Goal: Use online tool/utility: Utilize a website feature to perform a specific function

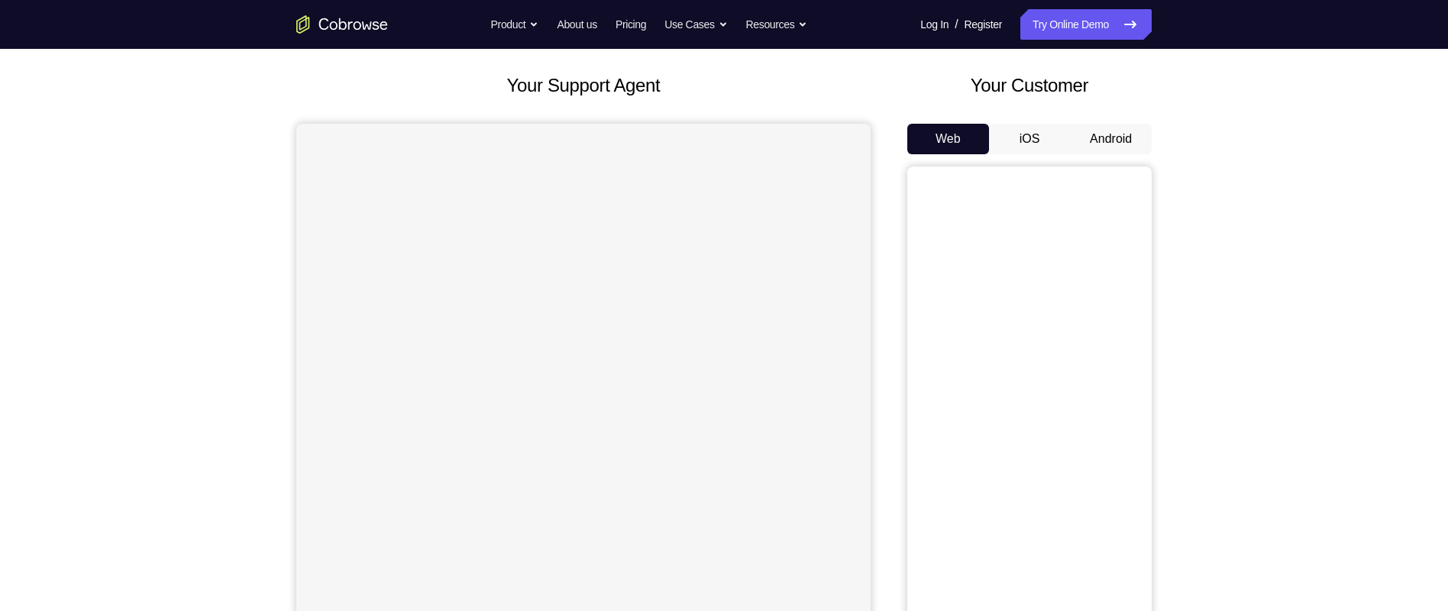
scroll to position [3, 0]
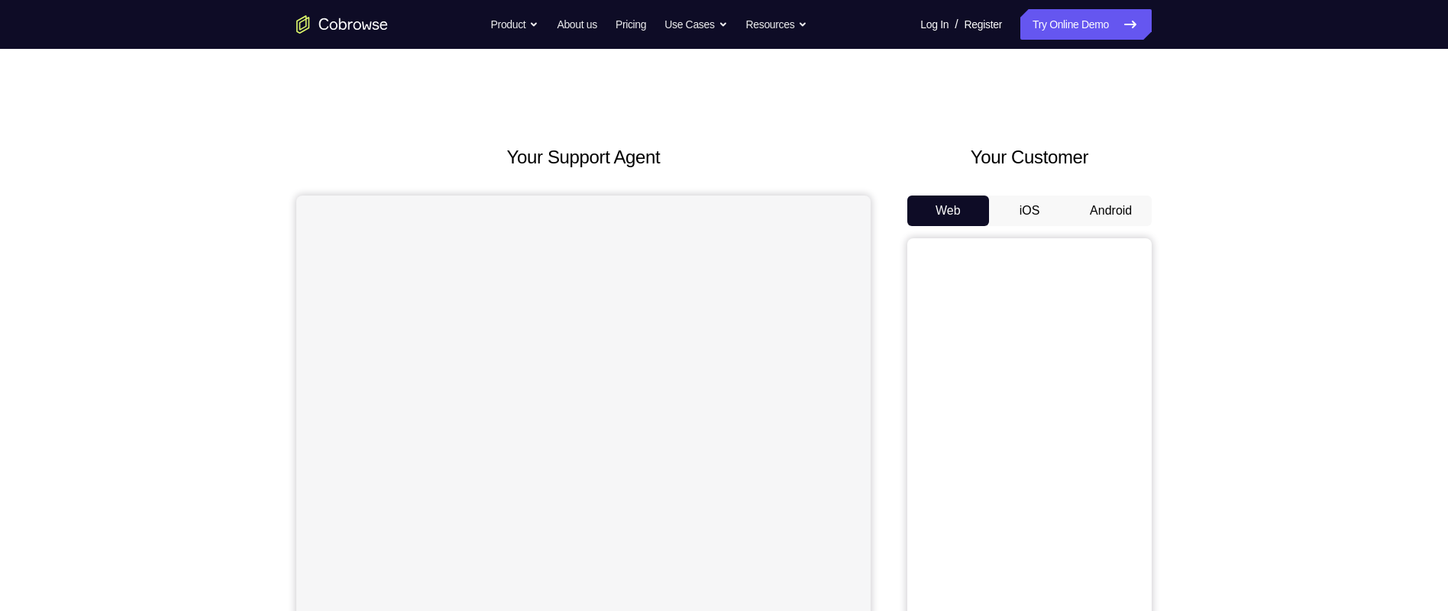
click at [1298, 333] on div "Your Support Agent Your Customer Web iOS Android Next Steps We’d be happy to gi…" at bounding box center [724, 549] width 1448 height 1007
click at [1136, 211] on button "Android" at bounding box center [1111, 214] width 82 height 31
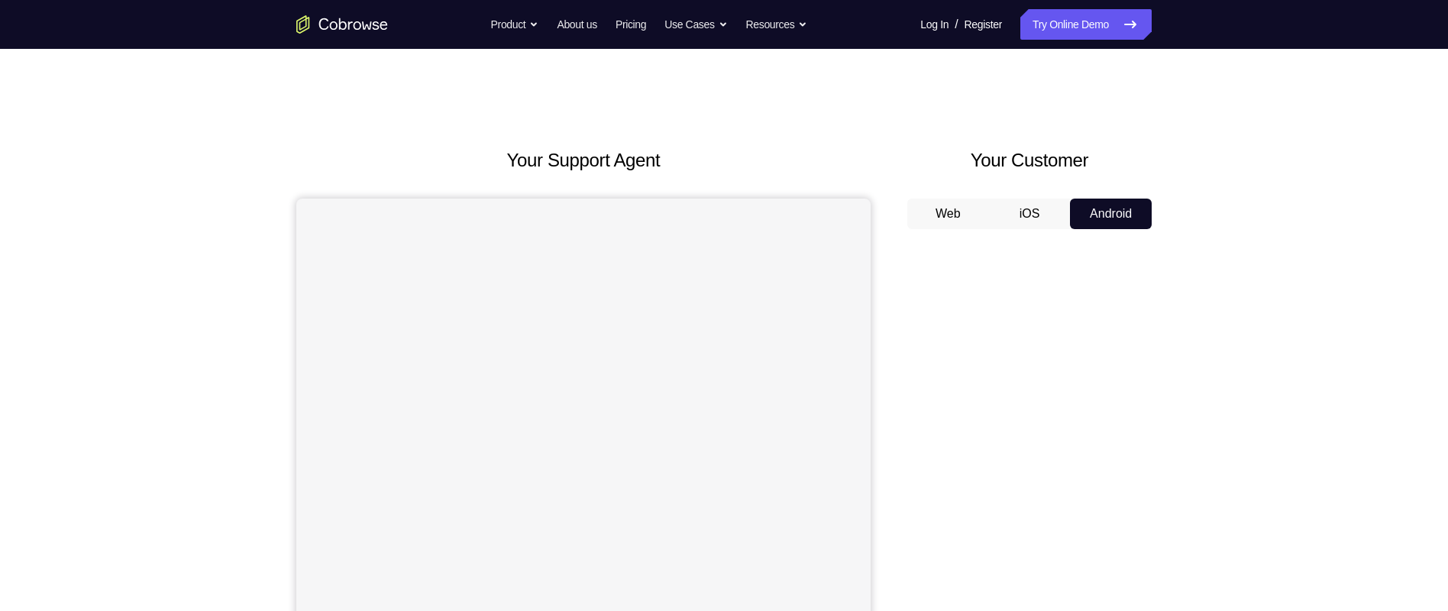
click at [1191, 406] on div "Your Support Agent Your Customer Web iOS Android Next Steps We’d be happy to gi…" at bounding box center [724, 552] width 978 height 1007
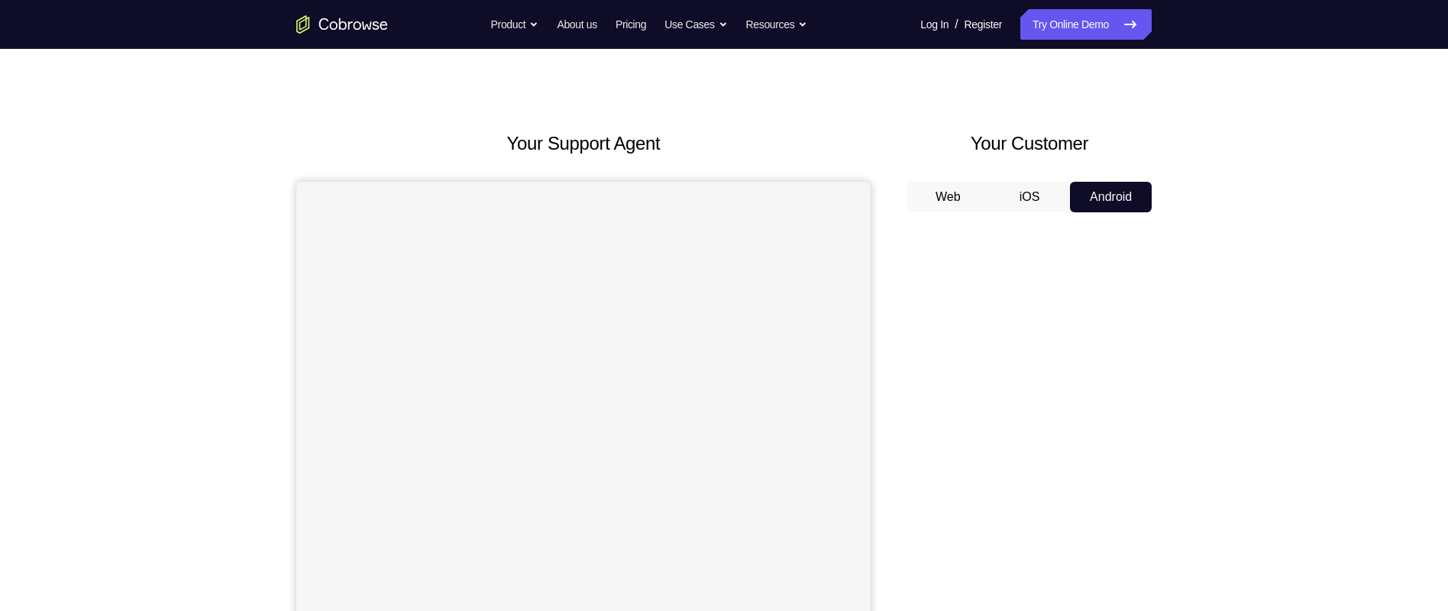
click at [1192, 415] on div "Your Support Agent Your Customer Web iOS Android Next Steps We’d be happy to gi…" at bounding box center [724, 535] width 978 height 1007
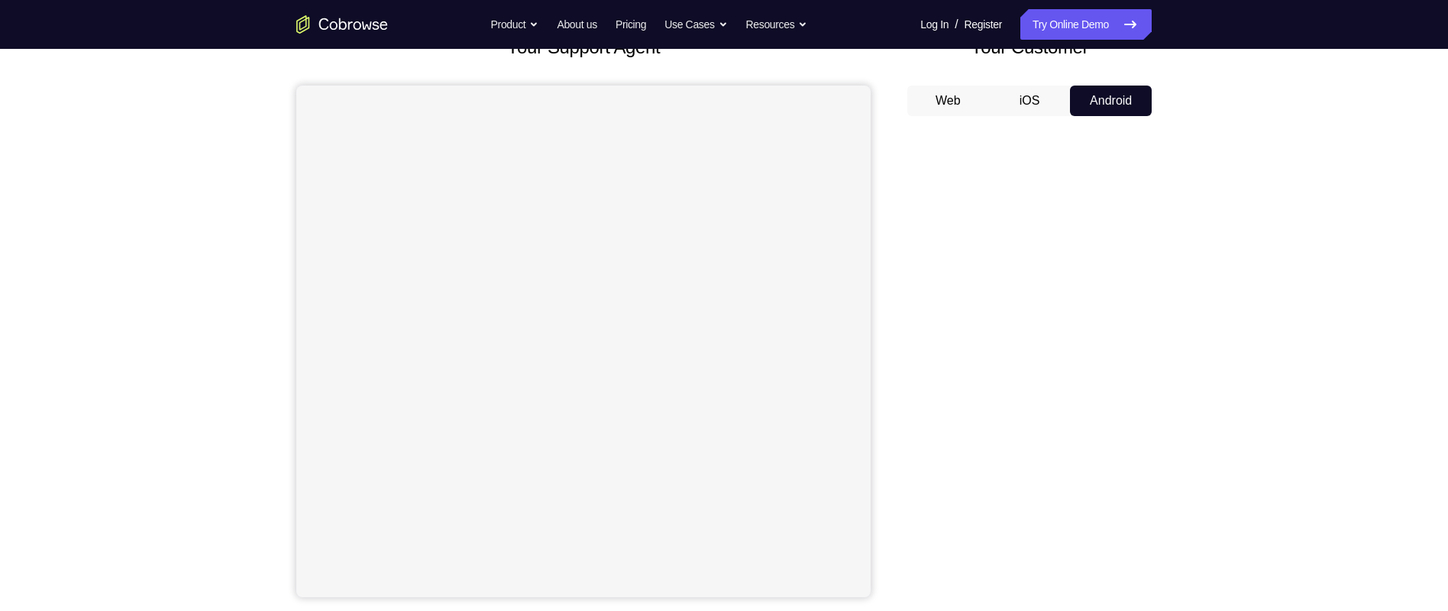
scroll to position [118, 0]
click at [1218, 389] on div "Your Support Agent Your Customer Web iOS Android Next Steps We’d be happy to gi…" at bounding box center [724, 434] width 1448 height 1007
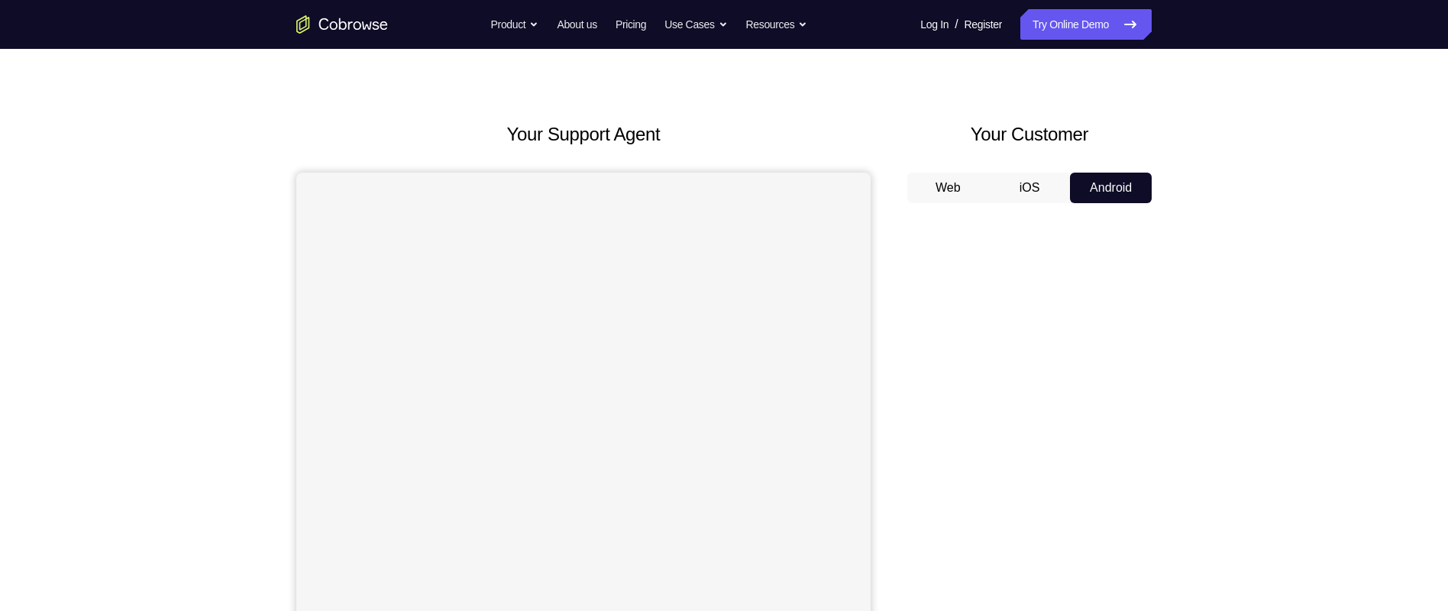
scroll to position [0, 0]
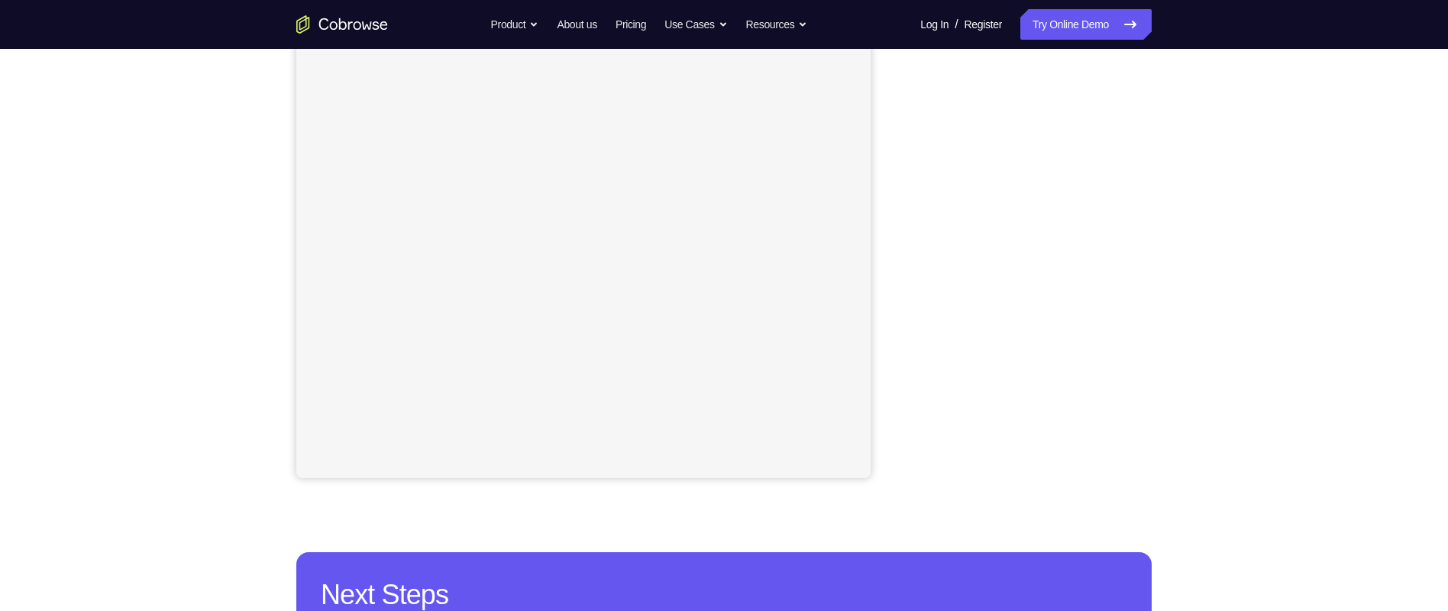
click at [1186, 367] on div "Your Support Agent Your Customer Web iOS Android Next Steps We’d be happy to gi…" at bounding box center [724, 320] width 978 height 1007
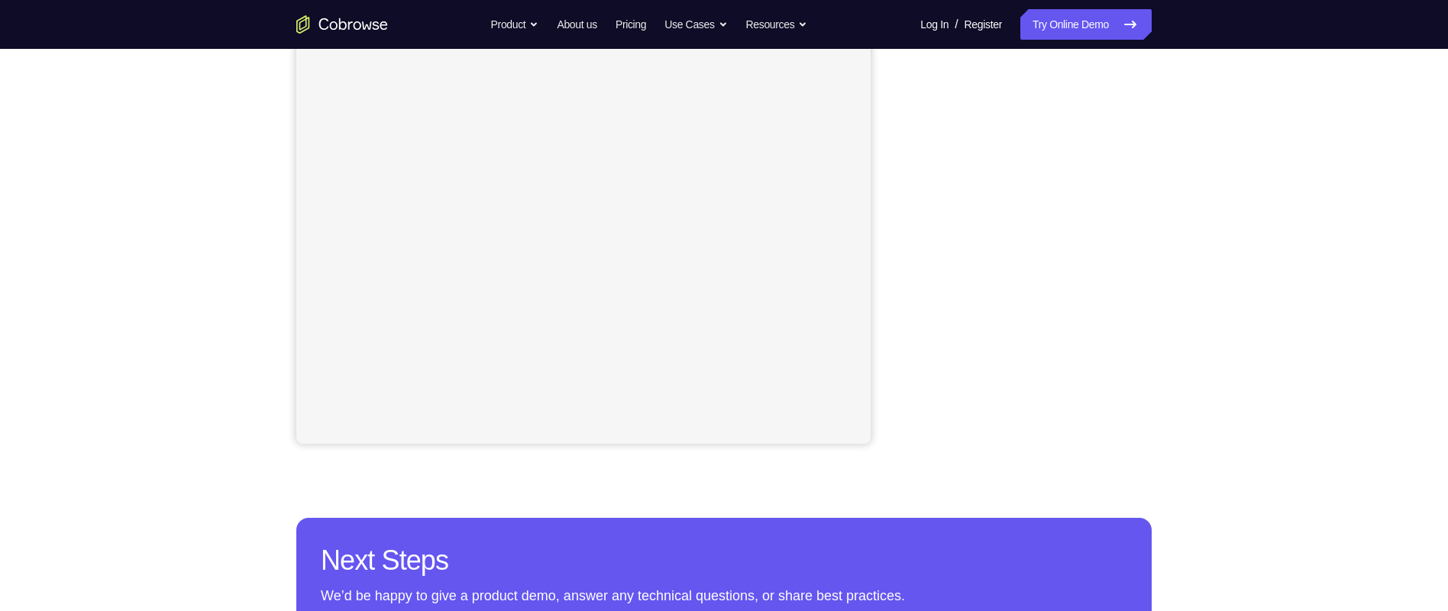
scroll to position [273, 0]
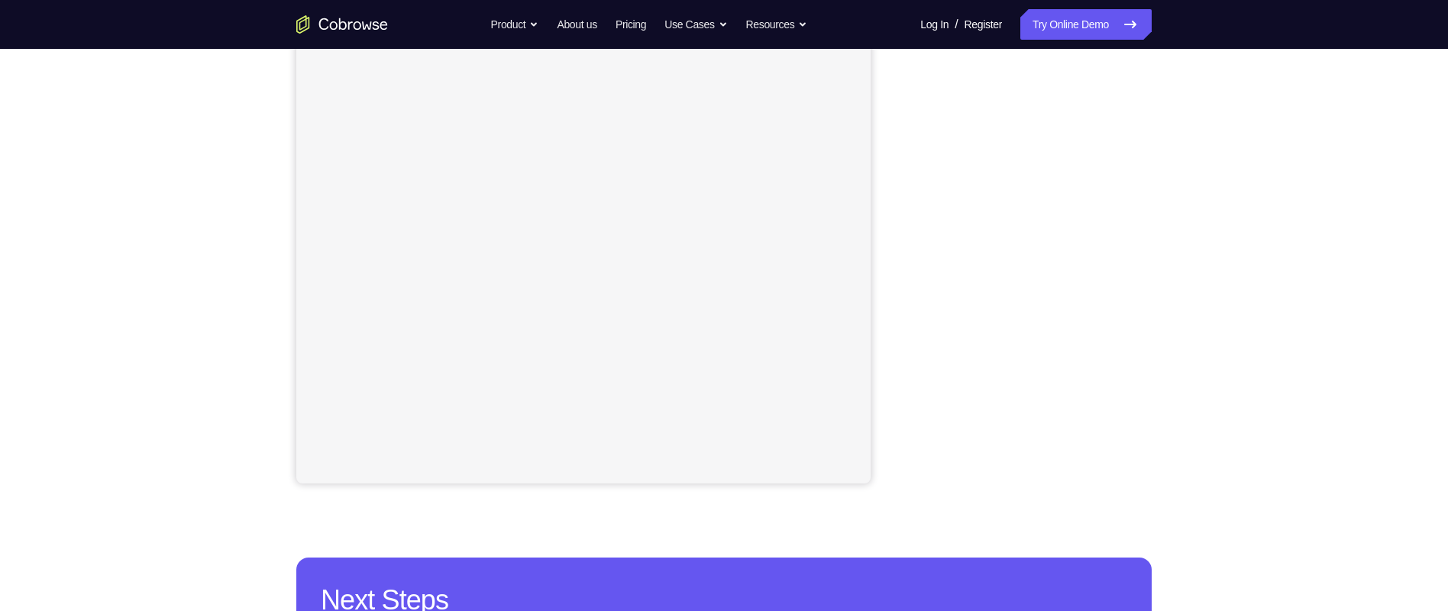
click at [1181, 331] on div "Your Support Agent Your Customer Web iOS Android Next Steps We’d be happy to gi…" at bounding box center [724, 325] width 978 height 1007
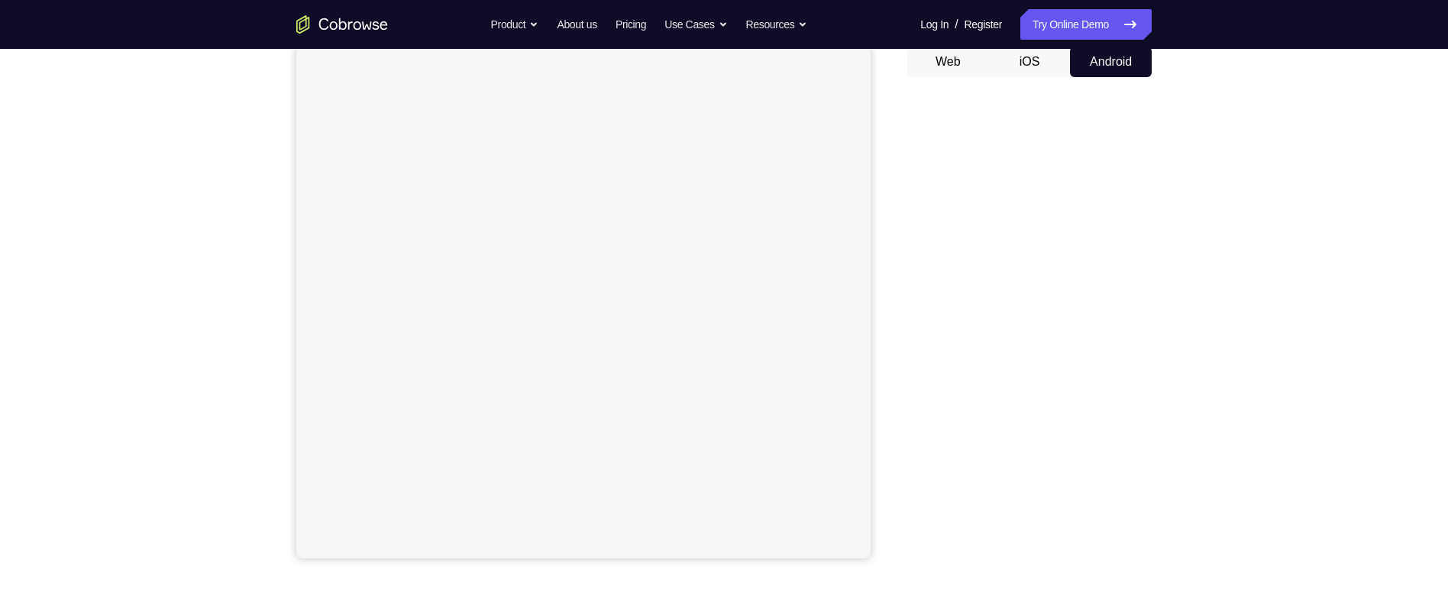
click at [1171, 394] on div "Your Support Agent Your Customer Web iOS Android Next Steps We’d be happy to gi…" at bounding box center [724, 400] width 978 height 1007
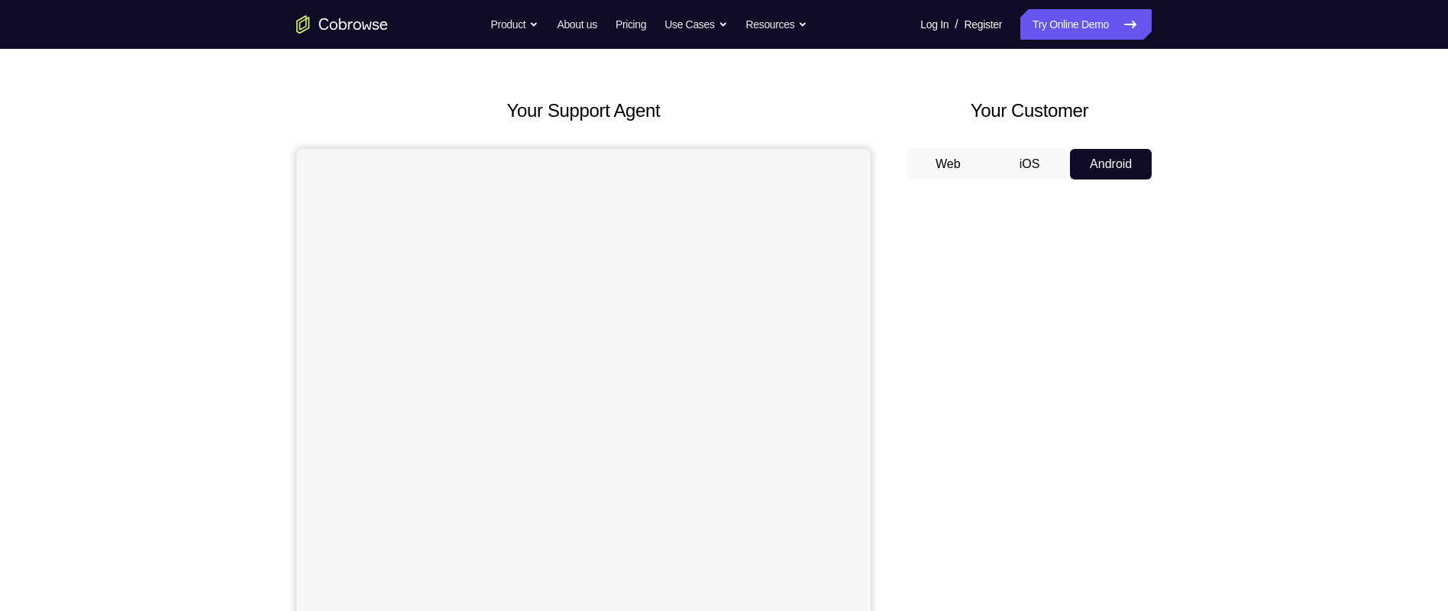
scroll to position [47, 0]
click at [1186, 375] on div "Your Support Agent Your Customer Web iOS Android Next Steps We’d be happy to gi…" at bounding box center [724, 505] width 978 height 1007
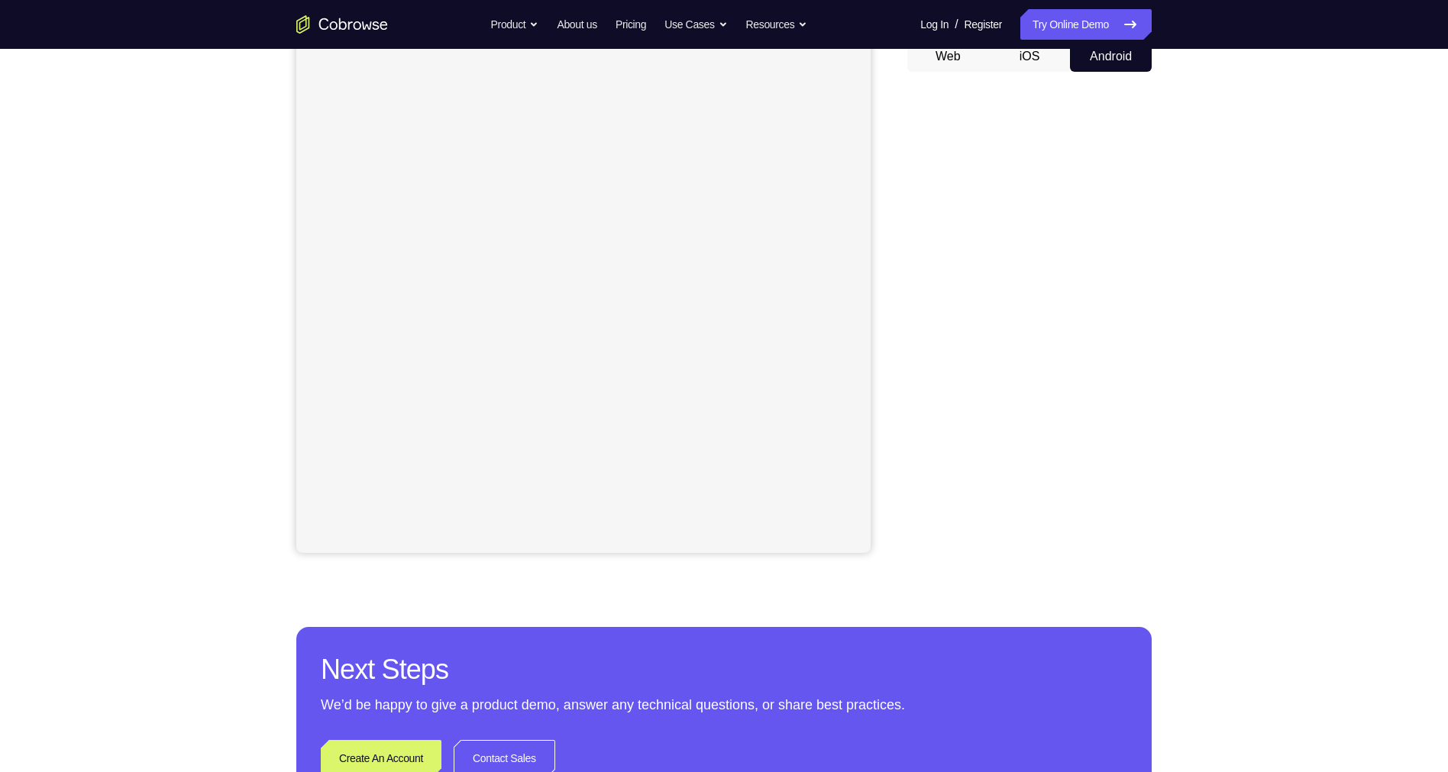
scroll to position [178, 0]
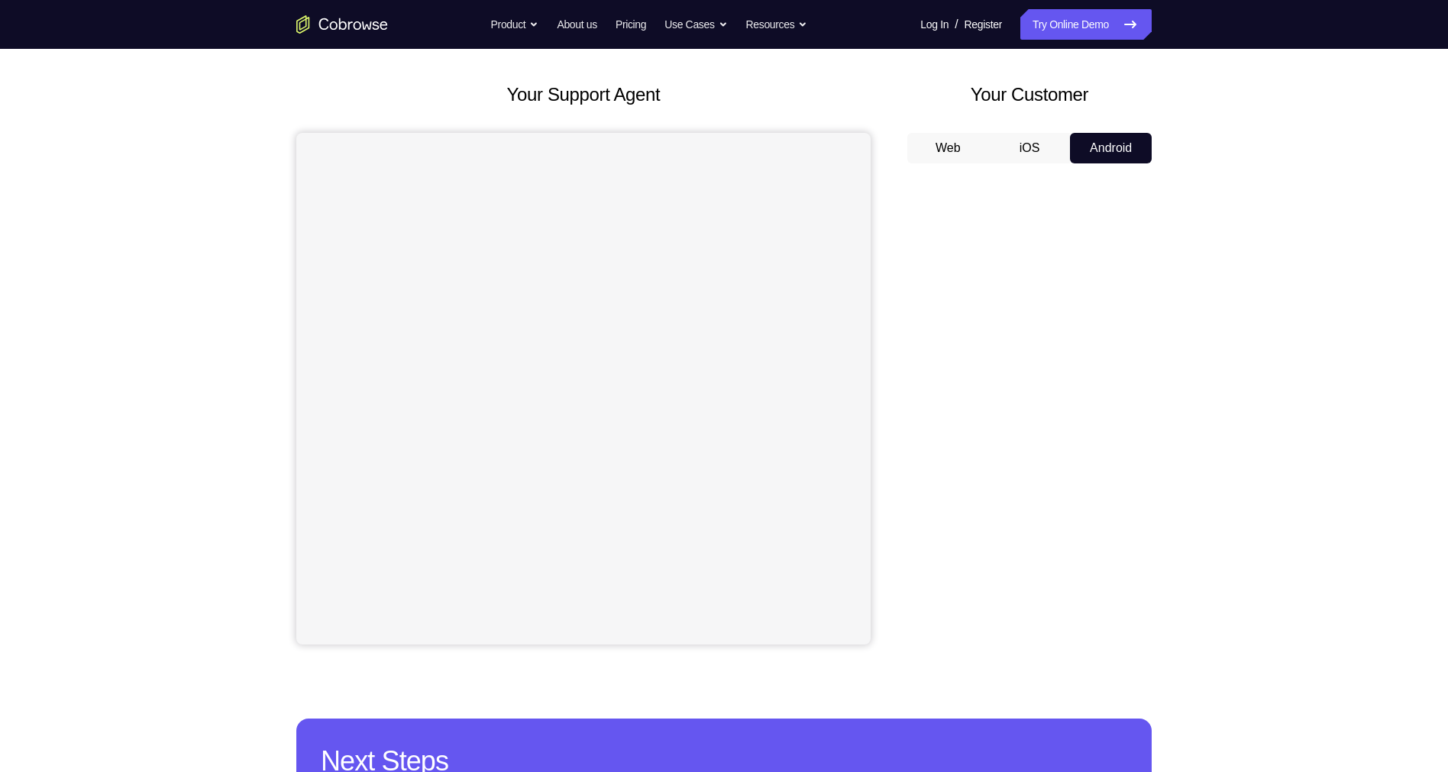
click at [1178, 413] on div "Your Support Agent Your Customer Web iOS Android Next Steps We’d be happy to gi…" at bounding box center [724, 486] width 978 height 1007
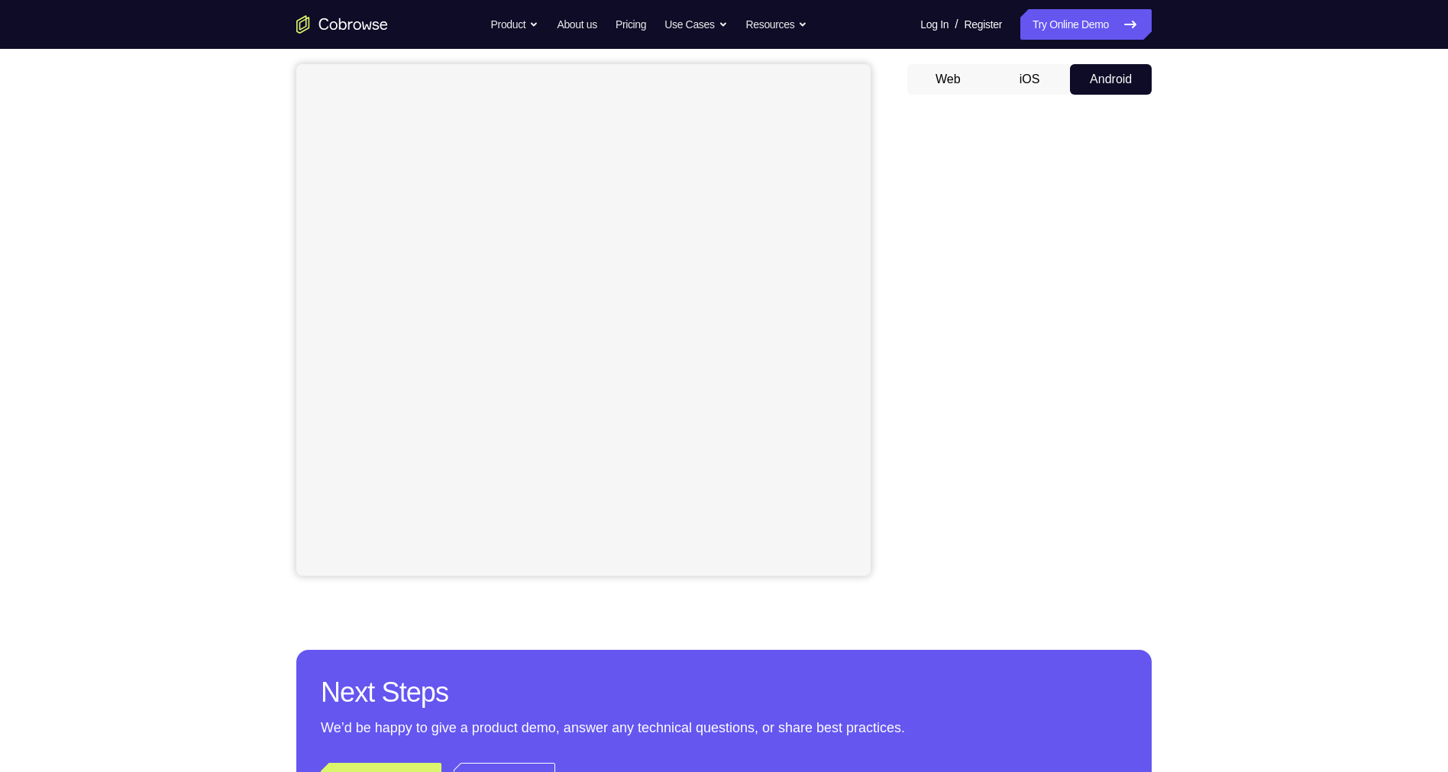
scroll to position [118, 0]
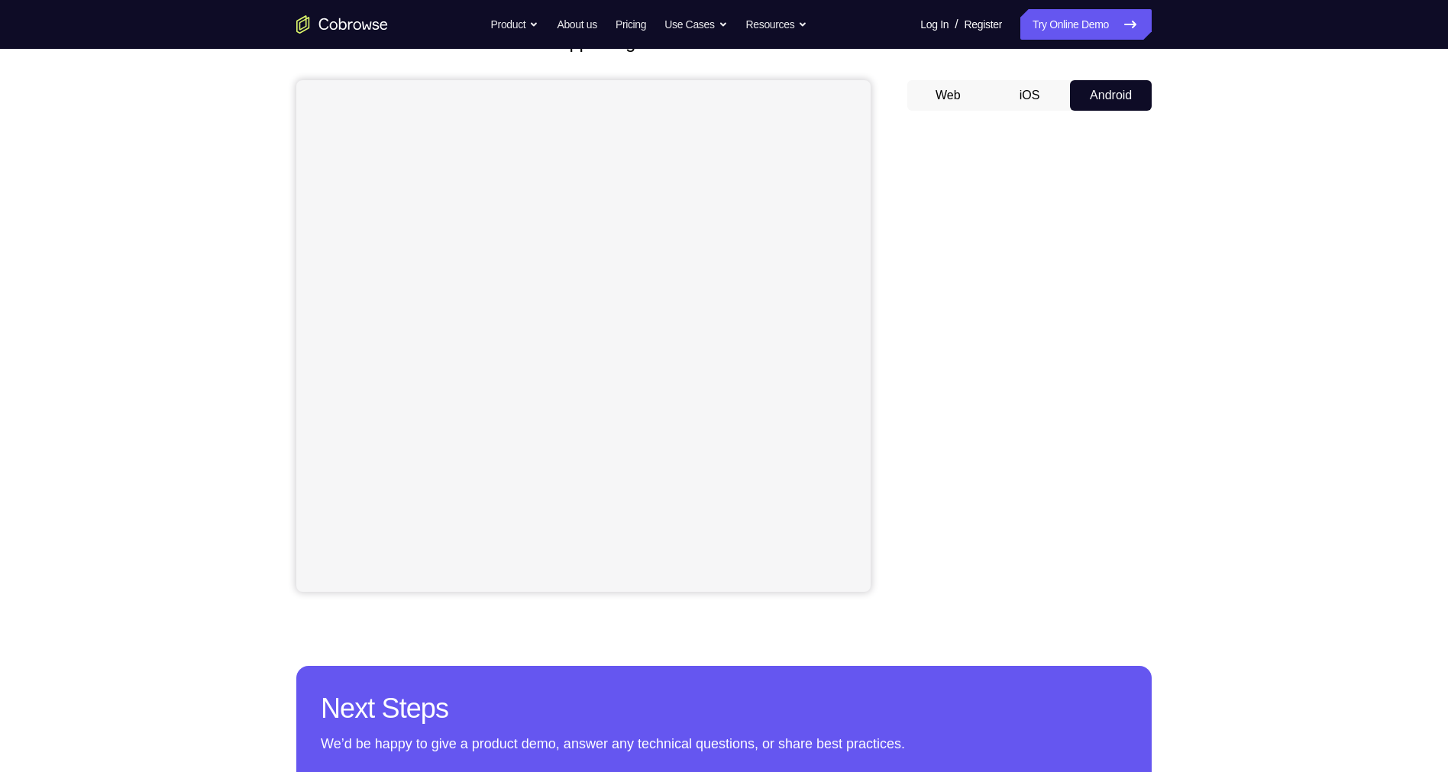
click at [1159, 383] on div "Your Support Agent Your Customer Web iOS Android Next Steps We’d be happy to gi…" at bounding box center [724, 434] width 978 height 1007
click at [1157, 391] on div "Your Support Agent Your Customer Web iOS Android Next Steps We’d be happy to gi…" at bounding box center [724, 434] width 978 height 1007
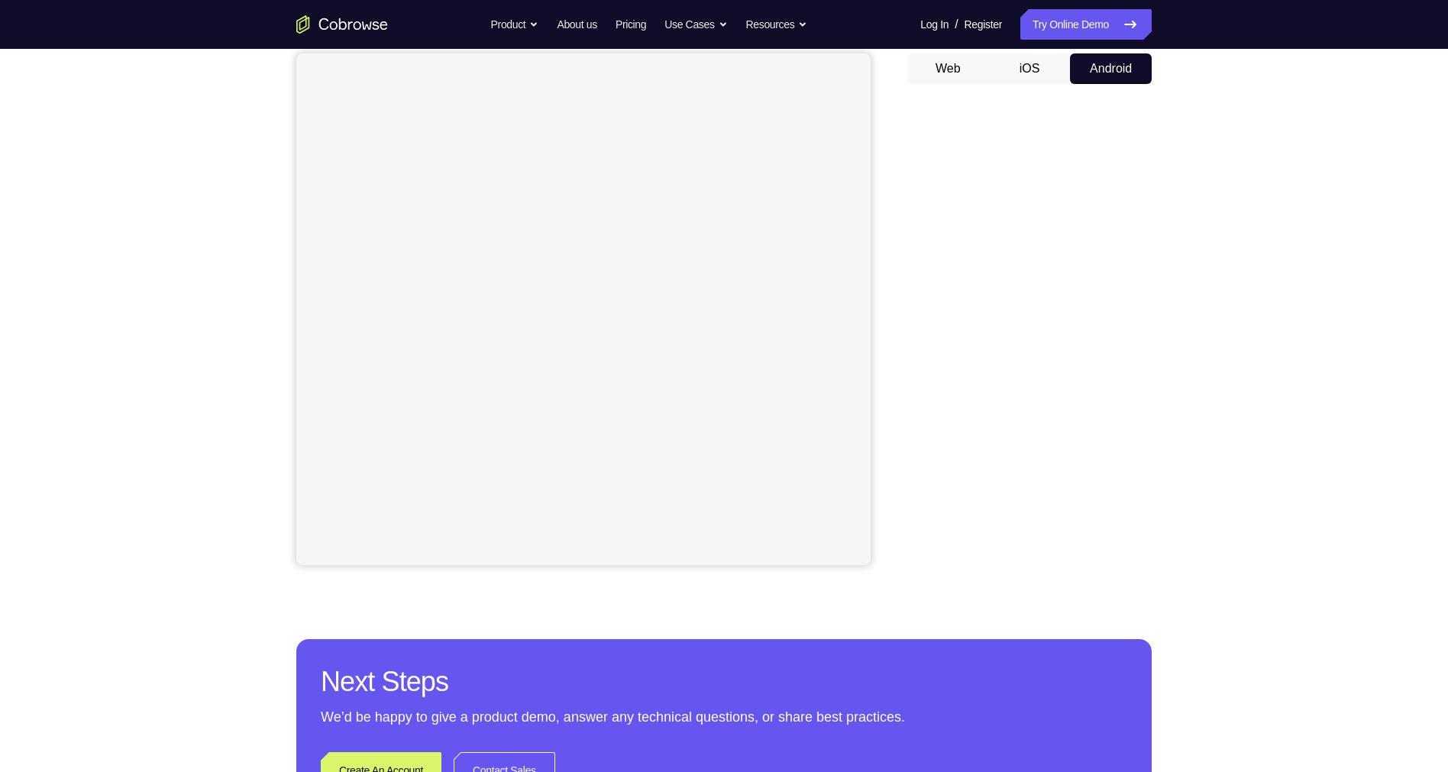
scroll to position [143, 0]
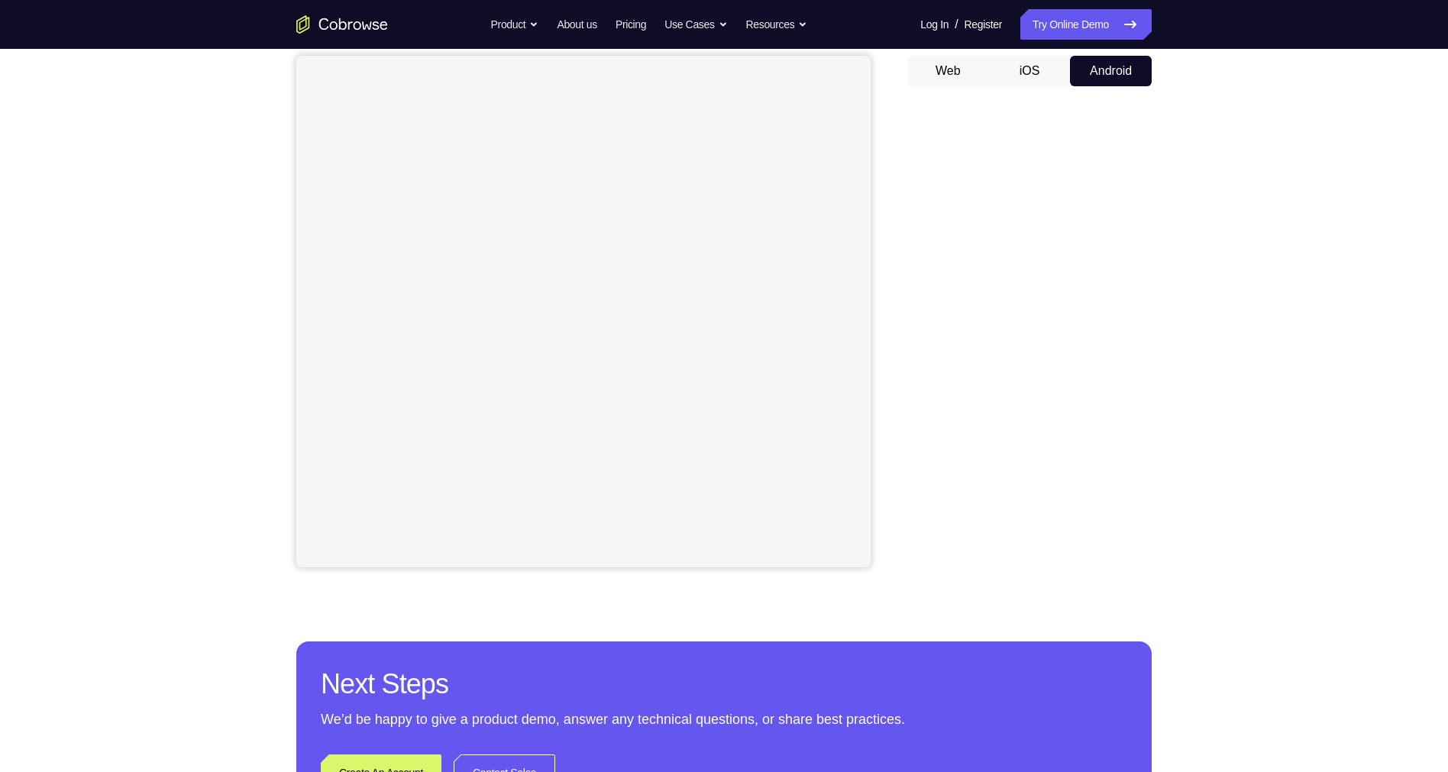
click at [1161, 320] on div "Your Support Agent Your Customer Web iOS Android Next Steps We’d be happy to gi…" at bounding box center [724, 409] width 978 height 1007
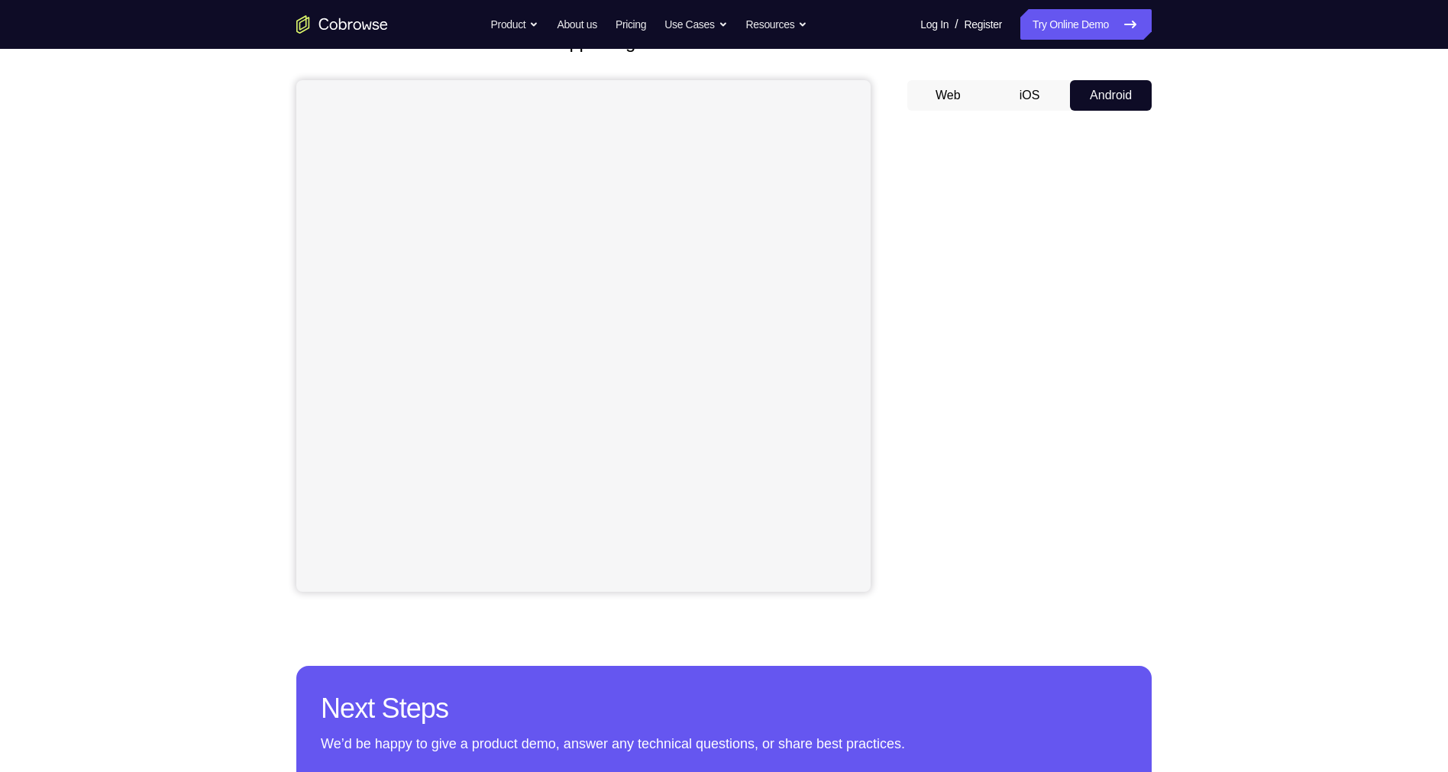
scroll to position [119, 0]
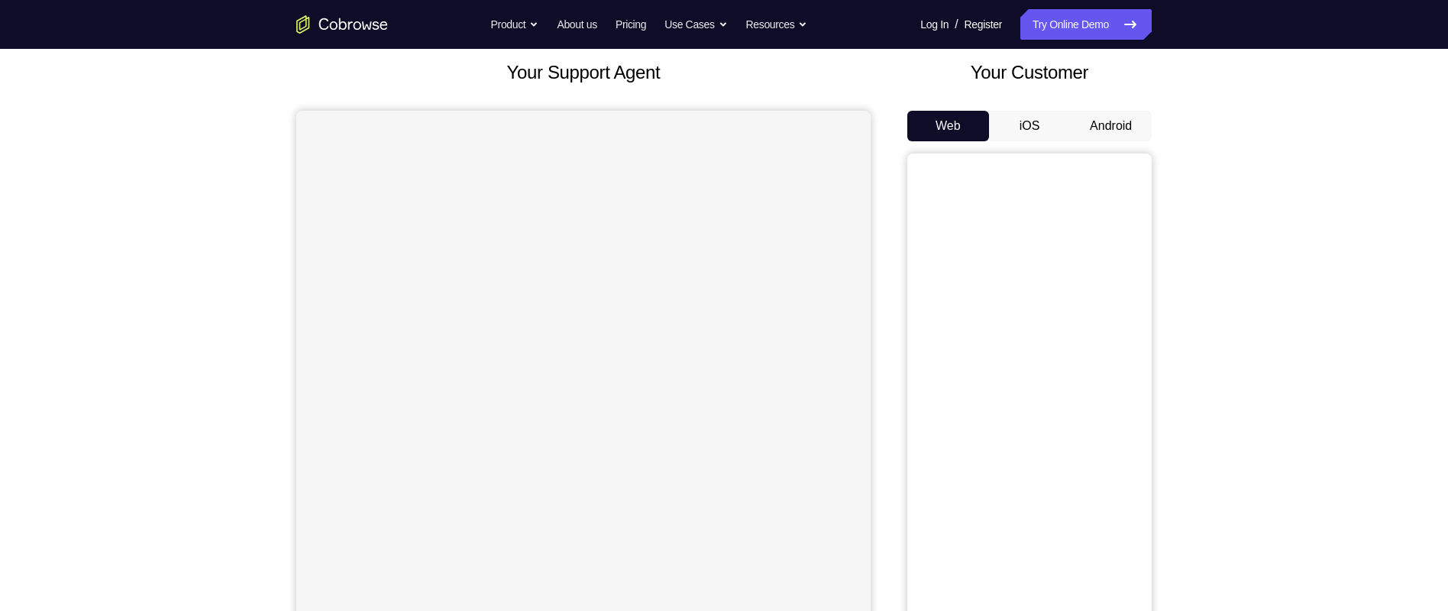
scroll to position [138, 0]
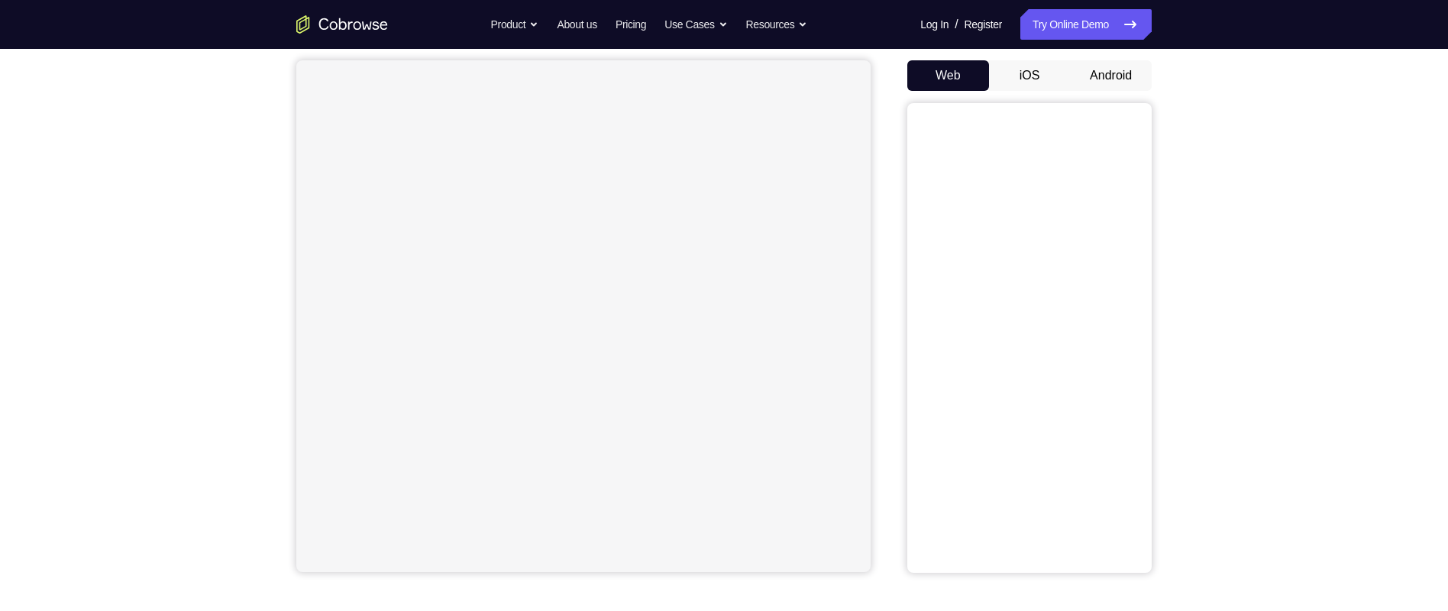
click at [1123, 70] on button "Android" at bounding box center [1111, 75] width 82 height 31
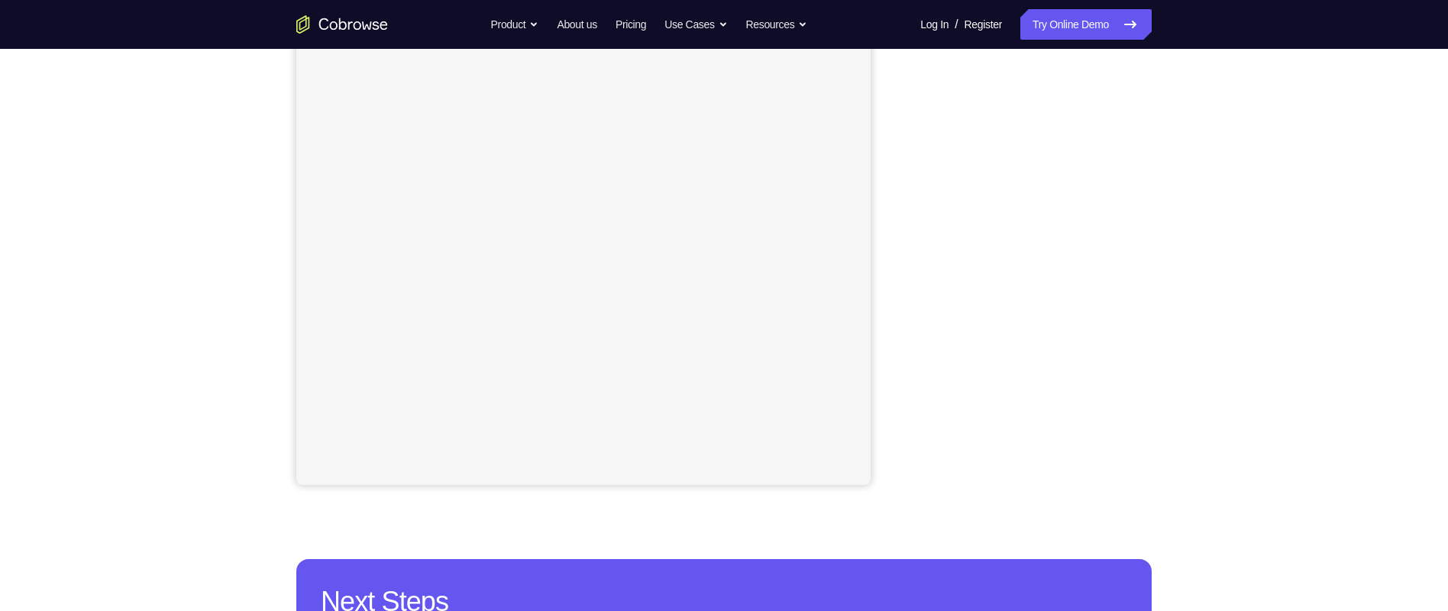
scroll to position [225, 0]
click at [1199, 192] on div "Your Support Agent Your Customer Web iOS Android Next Steps We’d be happy to gi…" at bounding box center [724, 327] width 978 height 1007
click at [1168, 135] on div "Your Support Agent Your Customer Web iOS Android Next Steps We’d be happy to gi…" at bounding box center [724, 327] width 978 height 1007
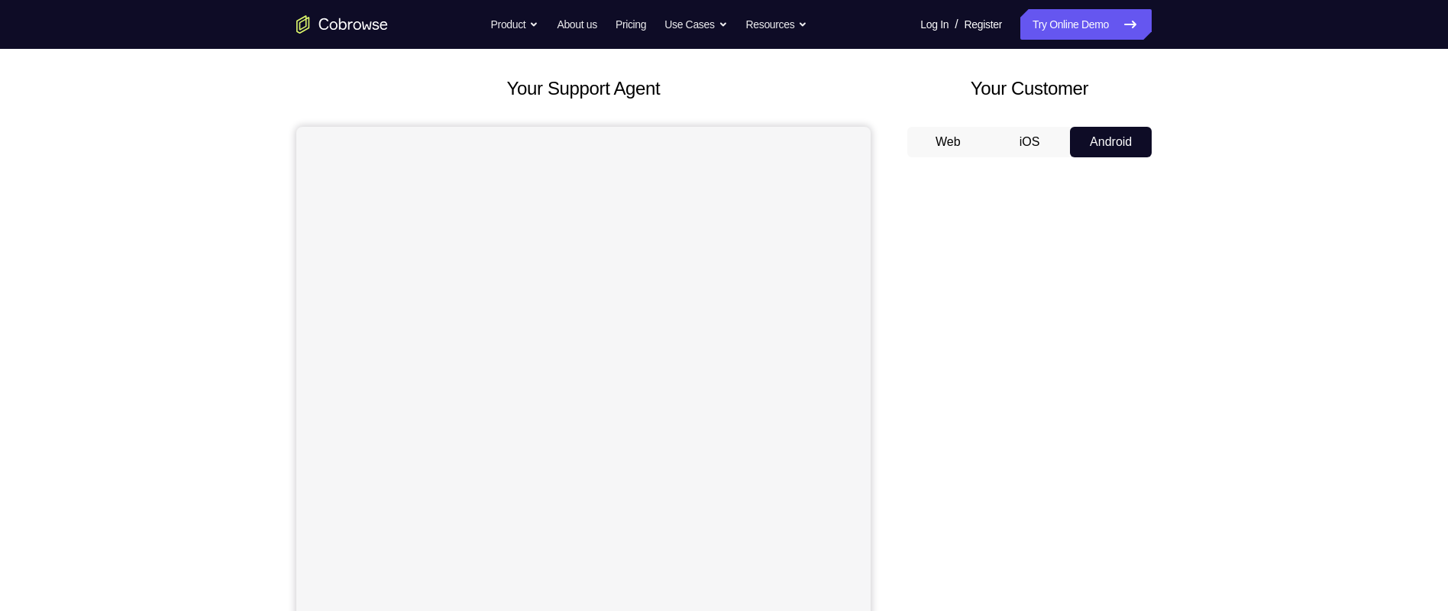
scroll to position [73, 0]
click at [1178, 351] on div "Your Support Agent Your Customer Web iOS Android Next Steps We’d be happy to gi…" at bounding box center [724, 479] width 978 height 1007
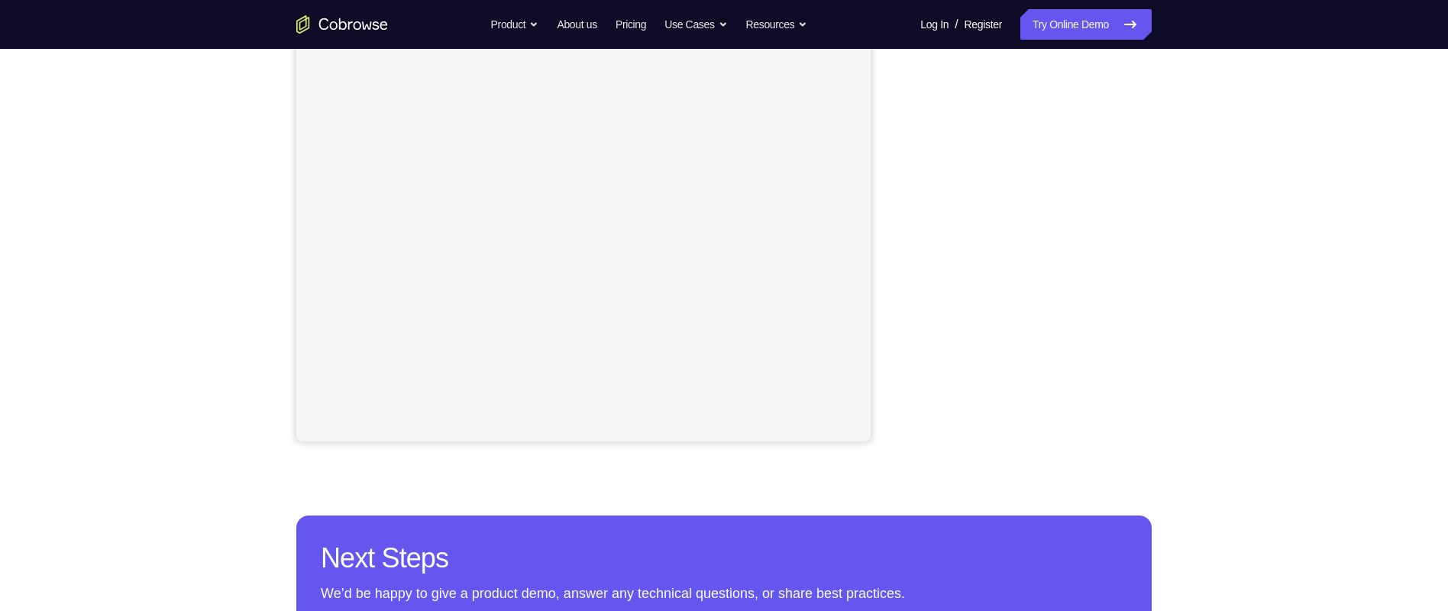
scroll to position [274, 0]
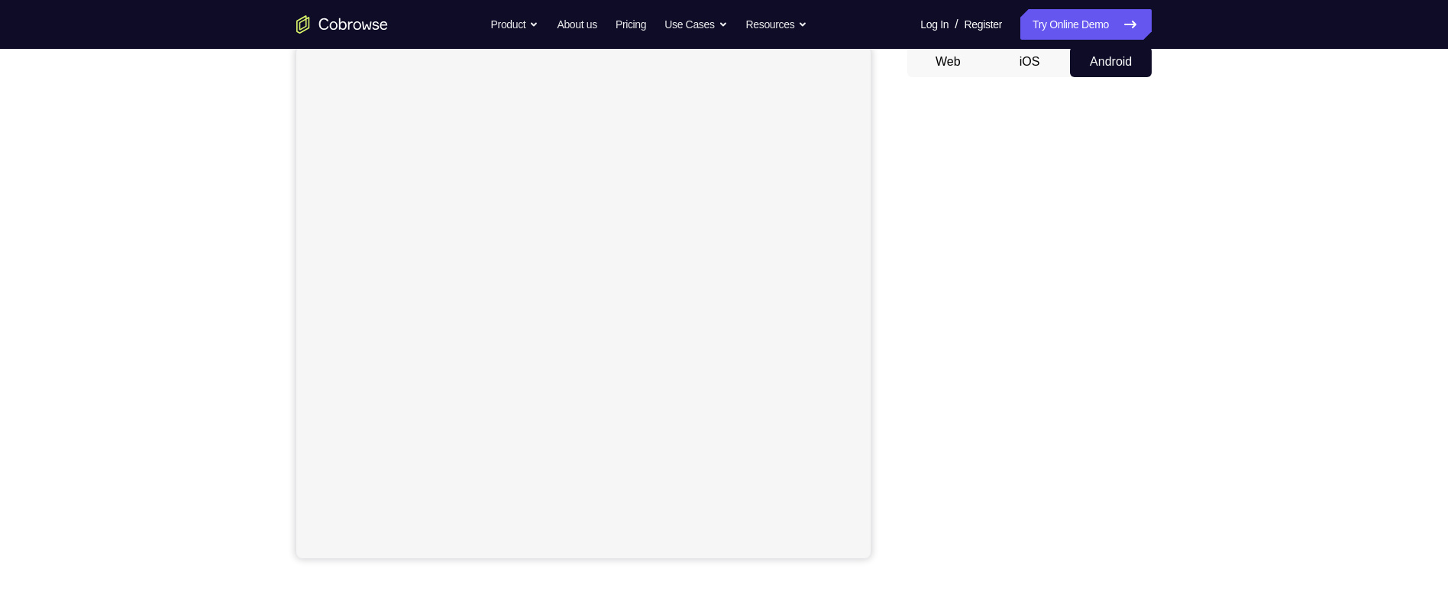
click at [1178, 326] on div "Your Support Agent Your Customer Web iOS Android Next Steps We’d be happy to gi…" at bounding box center [724, 400] width 978 height 1007
click at [1178, 335] on div "Your Support Agent Your Customer Web iOS Android Next Steps We’d be happy to gi…" at bounding box center [724, 406] width 978 height 1007
click at [1178, 344] on div "Your Support Agent Your Customer Web iOS Android Next Steps We’d be happy to gi…" at bounding box center [724, 406] width 978 height 1007
click at [1178, 351] on div "Your Support Agent Your Customer Web iOS Android Next Steps We’d be happy to gi…" at bounding box center [724, 406] width 978 height 1007
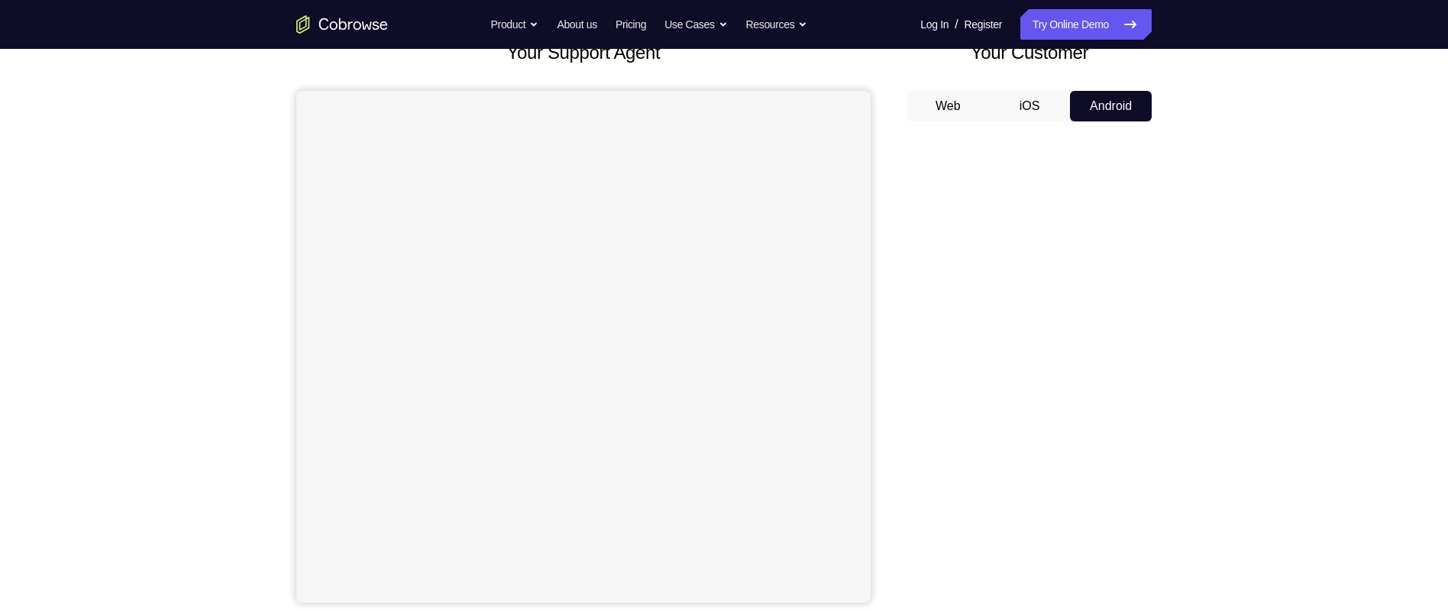
click at [1207, 335] on div "Your Support Agent Your Customer Web iOS Android Next Steps We’d be happy to gi…" at bounding box center [724, 444] width 978 height 1007
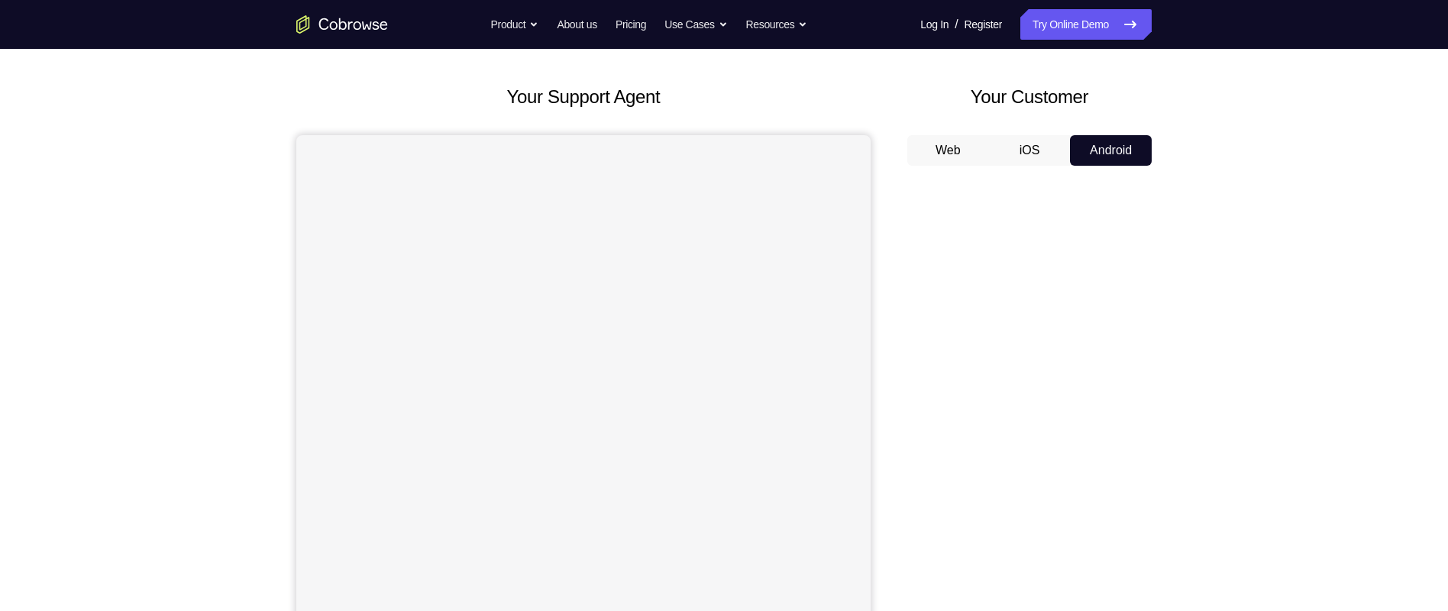
scroll to position [64, 0]
click at [1178, 388] on div "Your Support Agent Your Customer Web iOS Android Next Steps We’d be happy to gi…" at bounding box center [724, 488] width 978 height 1007
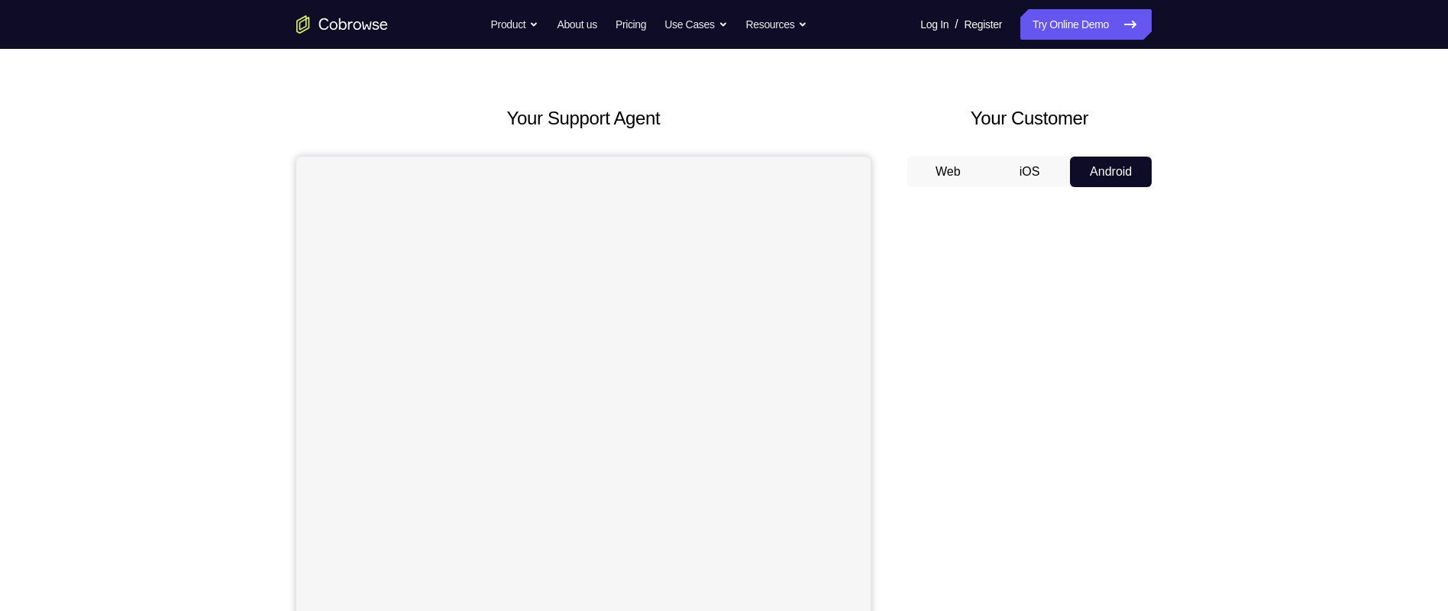
scroll to position [12, 0]
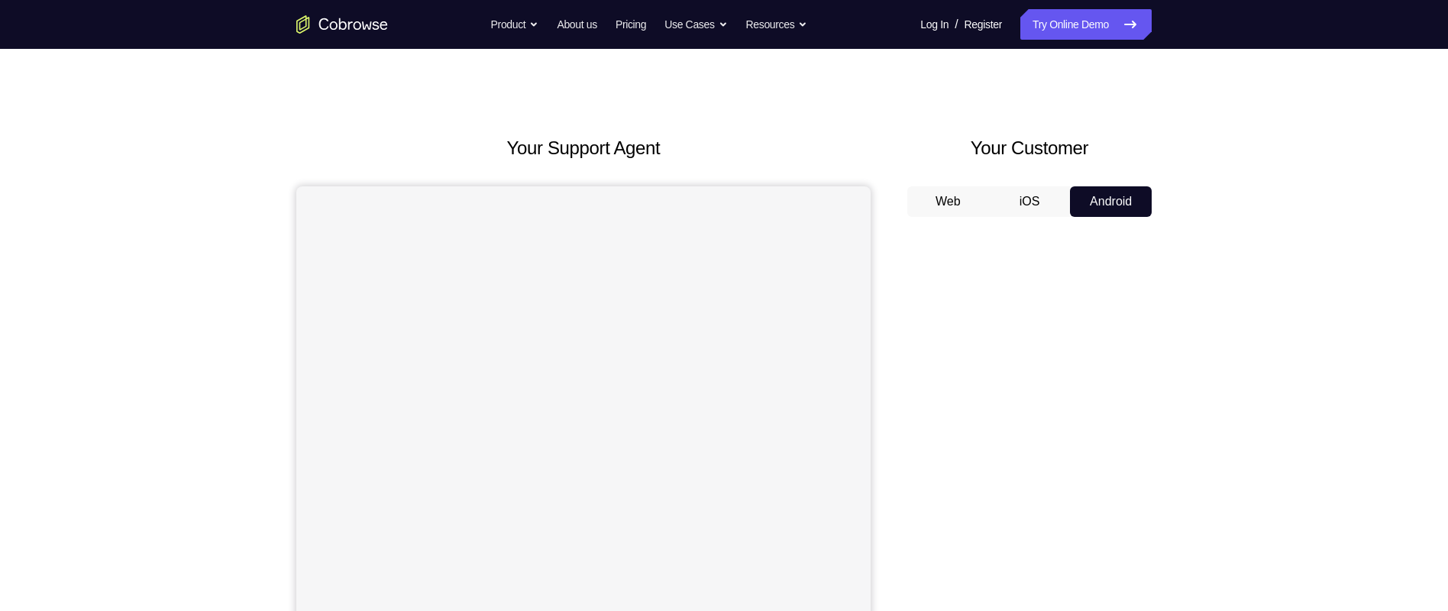
click at [1165, 312] on div "Your Support Agent Your Customer Web iOS Android Next Steps We’d be happy to gi…" at bounding box center [724, 540] width 978 height 1007
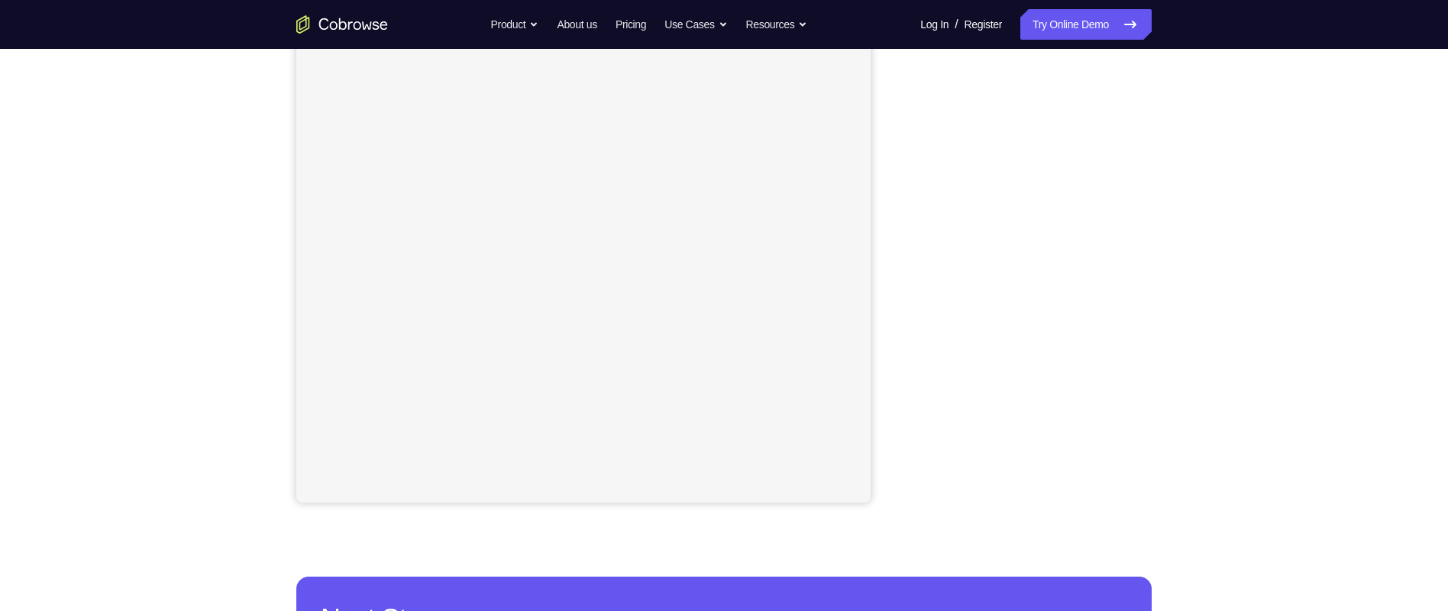
scroll to position [213, 0]
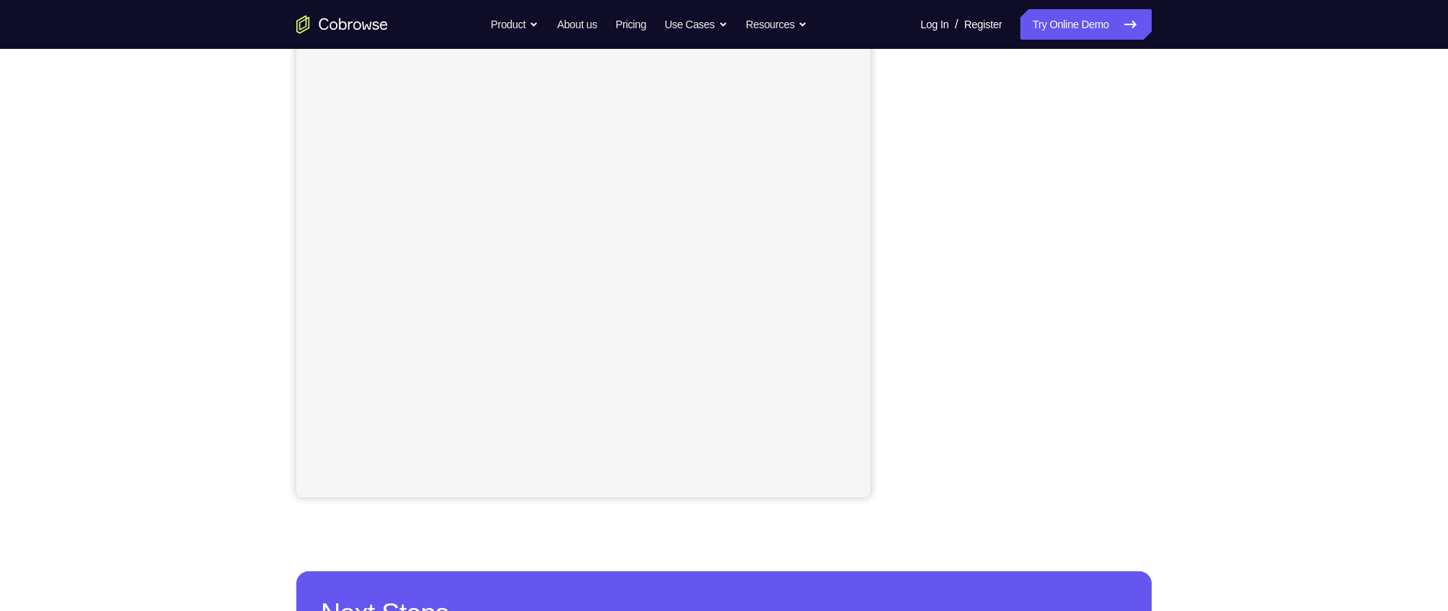
click at [1185, 272] on div "Your Support Agent Your Customer Web iOS Android Next Steps We’d be happy to gi…" at bounding box center [724, 339] width 978 height 1007
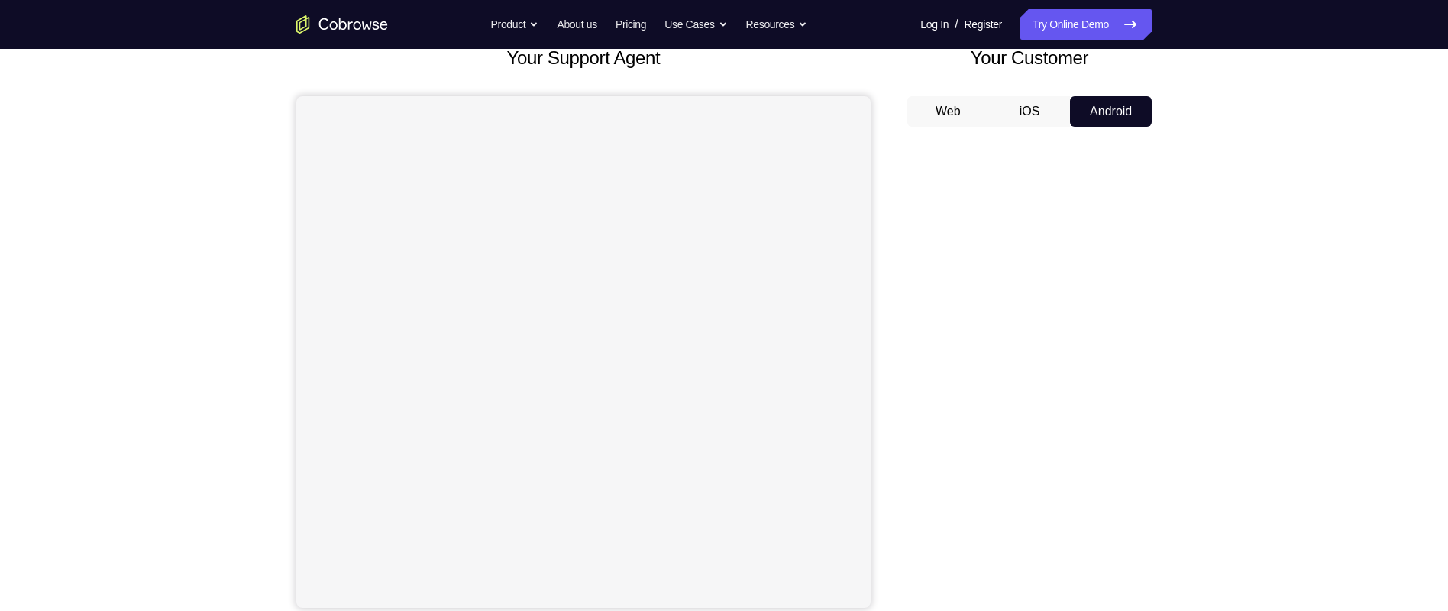
scroll to position [102, 0]
click at [1185, 291] on div "Your Support Agent Your Customer Web iOS Android Next Steps We’d be happy to gi…" at bounding box center [724, 450] width 978 height 1007
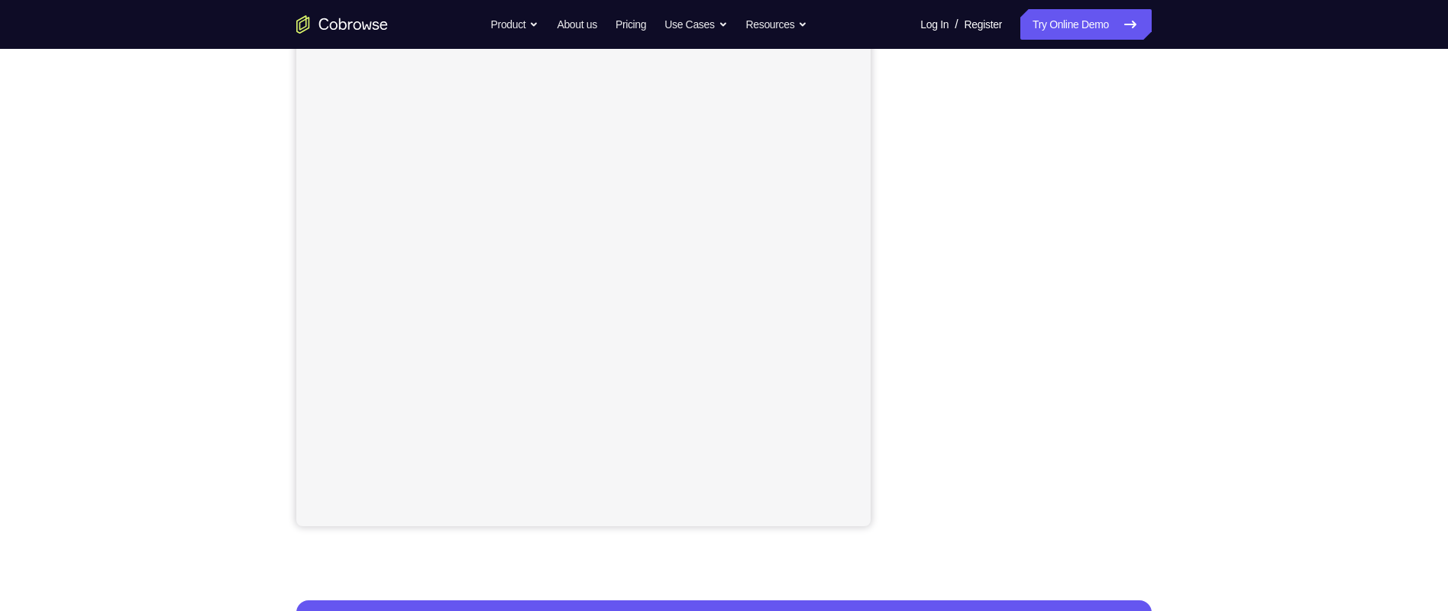
scroll to position [189, 0]
